Goal: Task Accomplishment & Management: Manage account settings

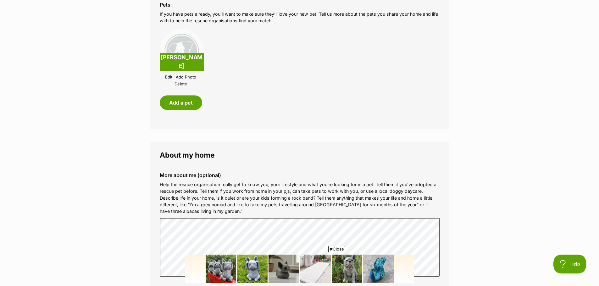
scroll to position [597, 0]
click at [168, 77] on link "Edit" at bounding box center [168, 76] width 7 height 5
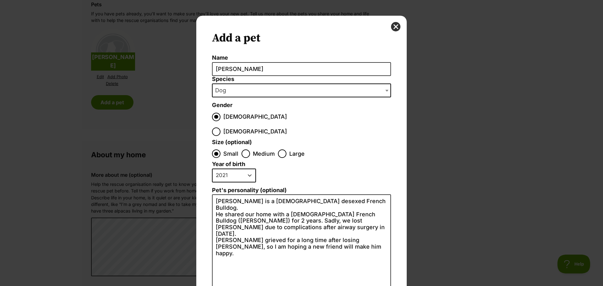
scroll to position [0, 0]
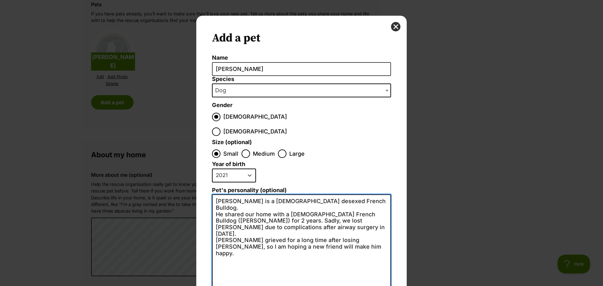
drag, startPoint x: 351, startPoint y: 140, endPoint x: 384, endPoint y: 140, distance: 32.4
click at [384, 195] on textarea "[PERSON_NAME] is a [DEMOGRAPHIC_DATA] desexed French Bulldog. He shared our hom…" at bounding box center [301, 264] width 179 height 138
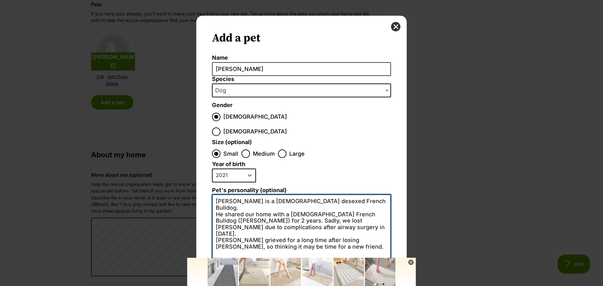
type textarea "[PERSON_NAME] is a [DEMOGRAPHIC_DATA] desexed French Bulldog. He shared our hom…"
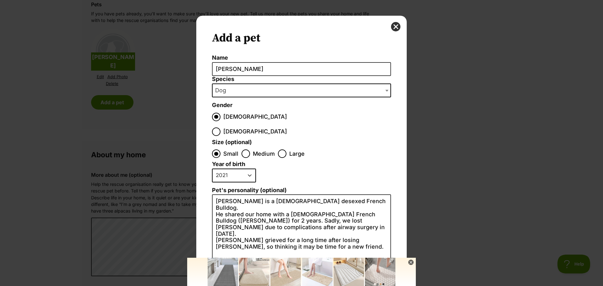
click at [411, 262] on icon at bounding box center [411, 262] width 2 height 2
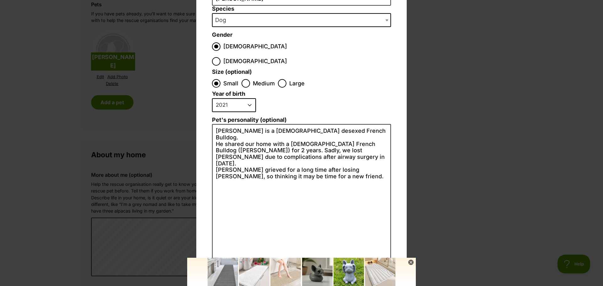
scroll to position [72, 0]
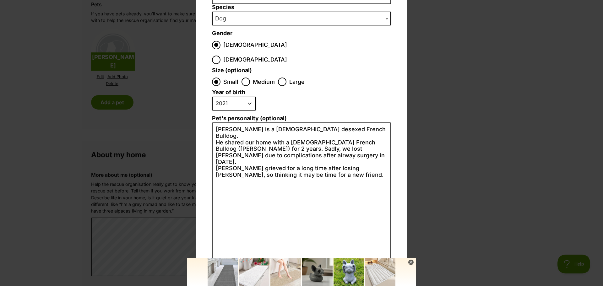
click at [410, 263] on icon at bounding box center [411, 262] width 5 height 5
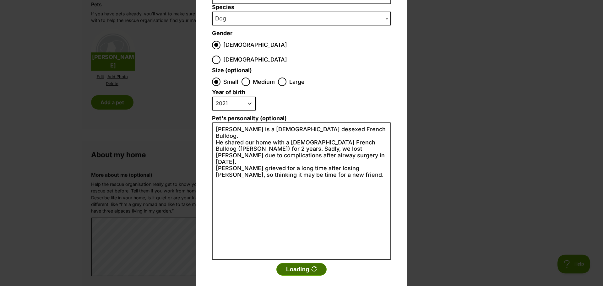
click at [310, 265] on icon "Dialog Window - Close (Press escape to close)" at bounding box center [314, 269] width 8 height 8
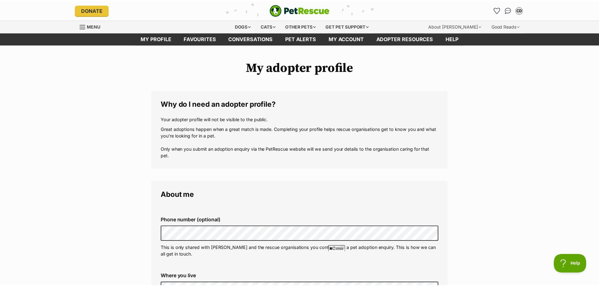
scroll to position [597, 0]
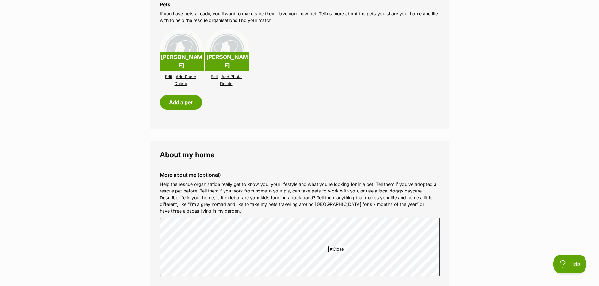
click at [167, 75] on link "Edit" at bounding box center [168, 76] width 7 height 5
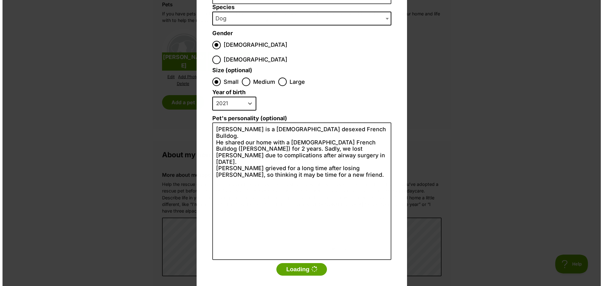
scroll to position [0, 0]
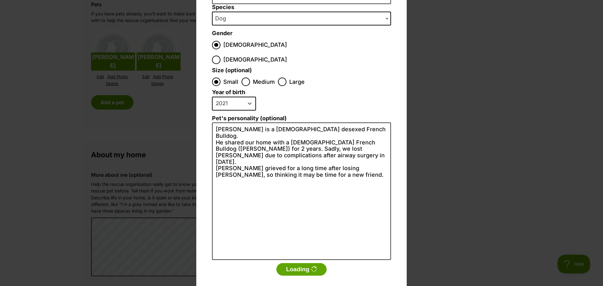
drag, startPoint x: 289, startPoint y: 257, endPoint x: 275, endPoint y: 242, distance: 19.8
click at [289, 263] on button "Loading" at bounding box center [302, 269] width 50 height 13
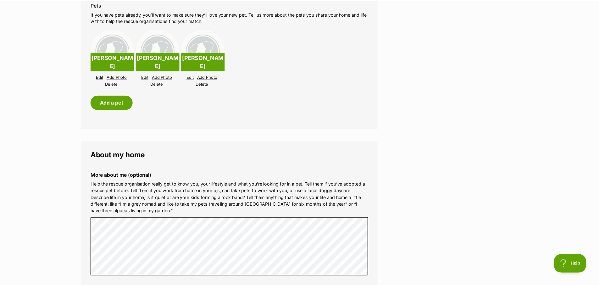
scroll to position [597, 0]
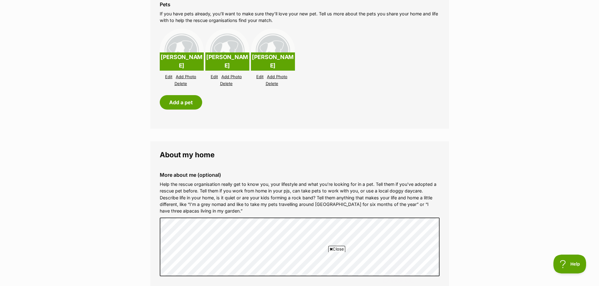
click at [272, 83] on link "Delete" at bounding box center [272, 83] width 13 height 5
drag, startPoint x: 228, startPoint y: 84, endPoint x: 330, endPoint y: 21, distance: 119.7
click at [228, 84] on link "Delete" at bounding box center [226, 83] width 13 height 5
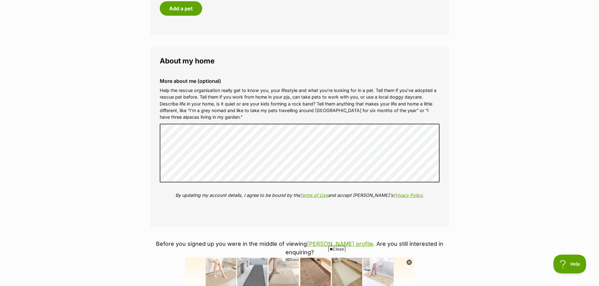
scroll to position [691, 0]
